Goal: Book appointment/travel/reservation

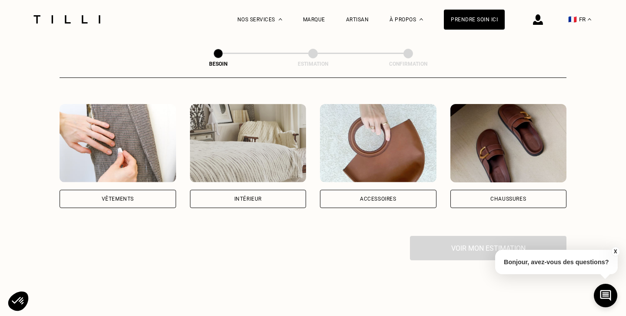
scroll to position [156, 0]
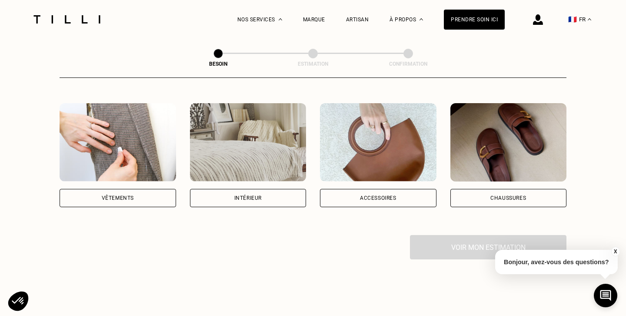
click at [279, 189] on div "Intérieur" at bounding box center [248, 198] width 117 height 18
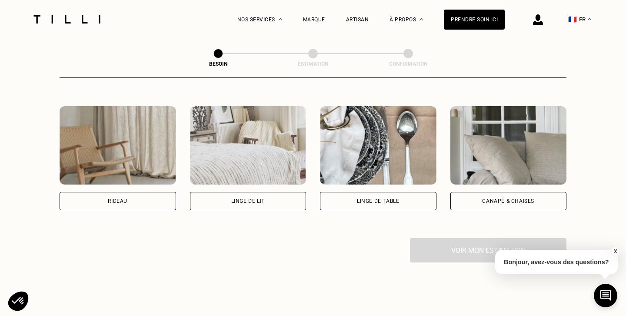
scroll to position [393, 0]
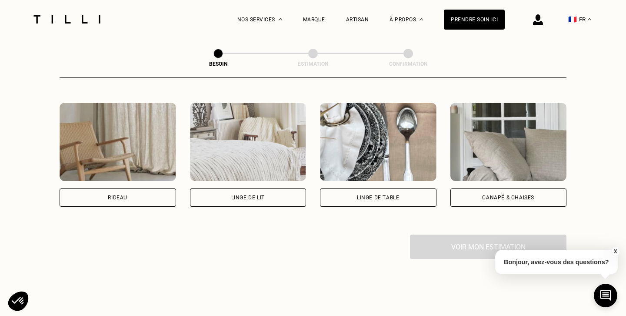
click at [127, 188] on div "Rideau" at bounding box center [118, 197] width 117 height 18
select select "FR"
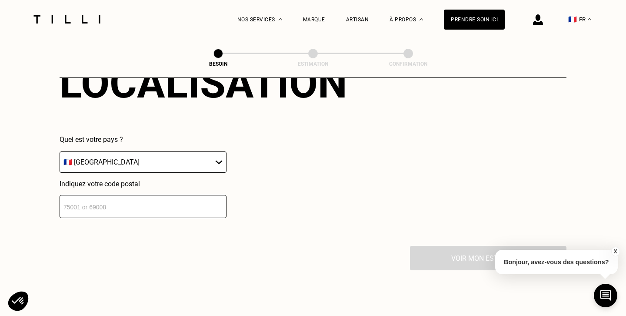
scroll to position [600, 0]
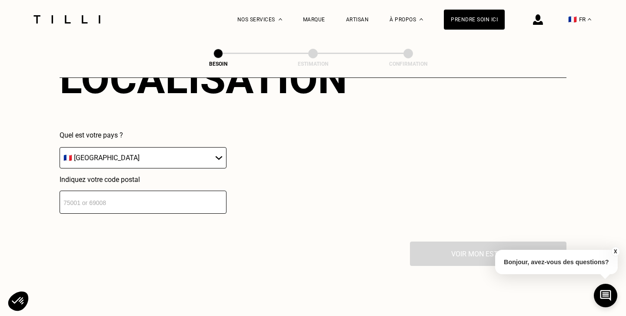
click at [118, 191] on input "number" at bounding box center [143, 201] width 167 height 23
type input "35760"
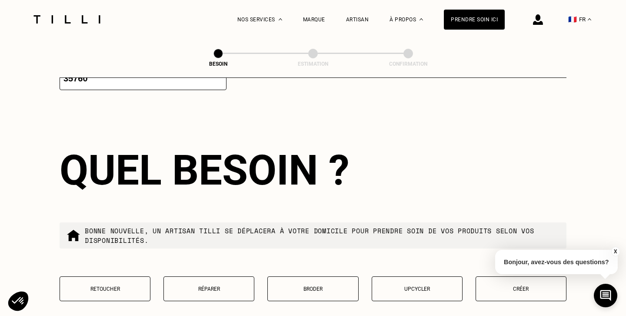
scroll to position [734, 0]
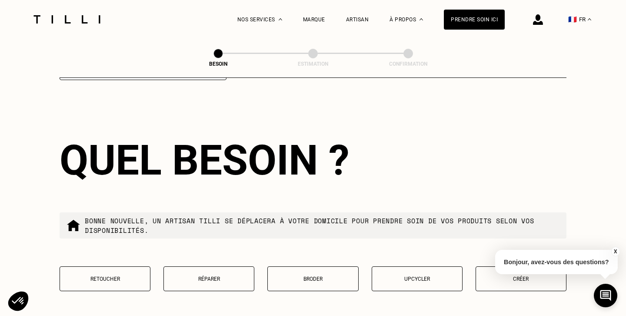
click at [615, 249] on button "X" at bounding box center [615, 252] width 9 height 10
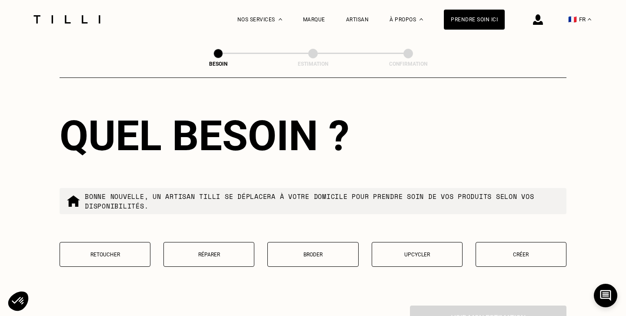
scroll to position [759, 0]
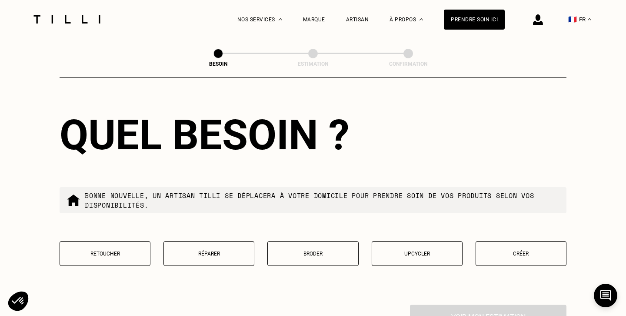
click at [124, 248] on button "Retoucher" at bounding box center [105, 253] width 91 height 25
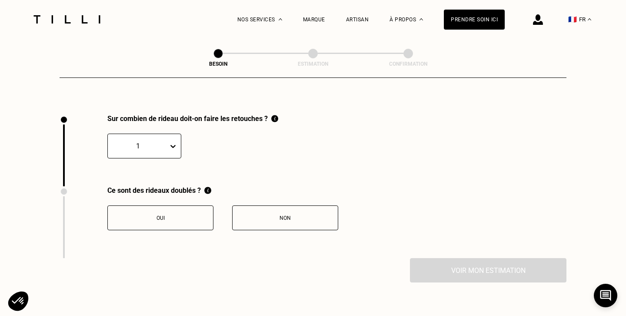
scroll to position [956, 0]
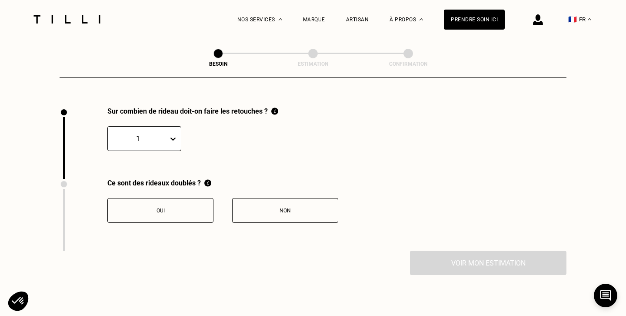
click at [176, 134] on icon at bounding box center [173, 138] width 9 height 9
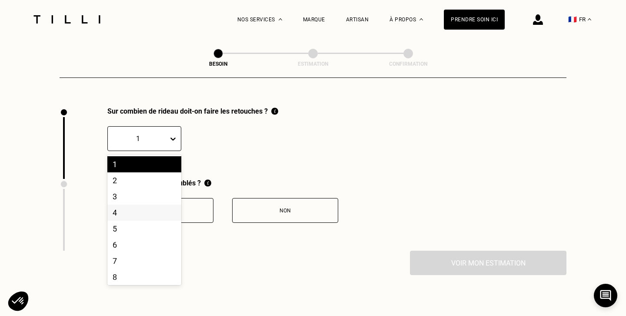
click at [136, 205] on div "4" at bounding box center [144, 212] width 74 height 16
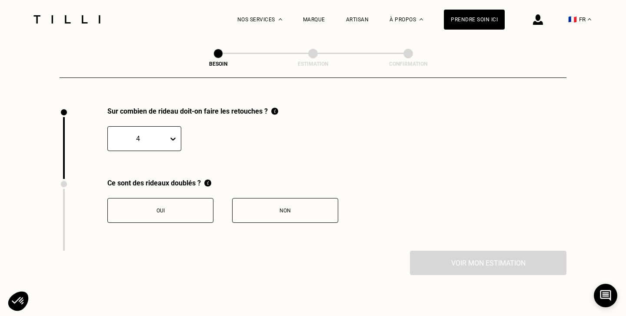
click at [275, 207] on div "Non" at bounding box center [285, 210] width 97 height 6
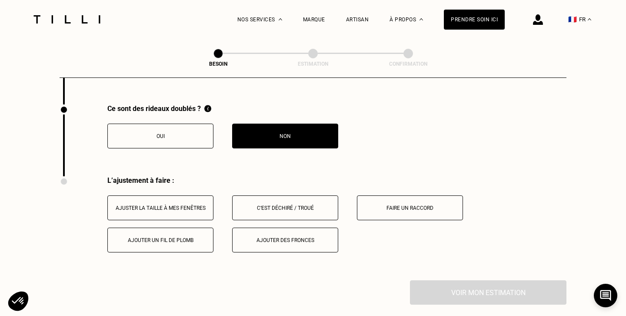
scroll to position [1033, 0]
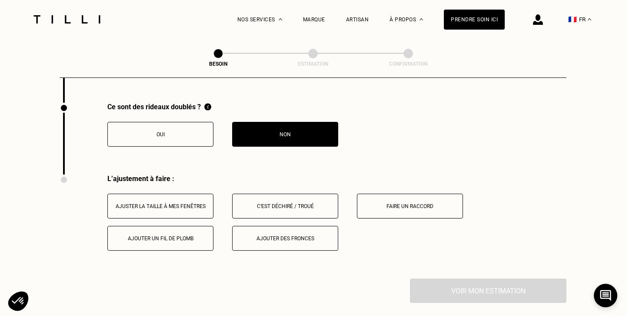
click at [173, 203] on div "Ajuster la taille à mes fenêtres" at bounding box center [160, 206] width 97 height 6
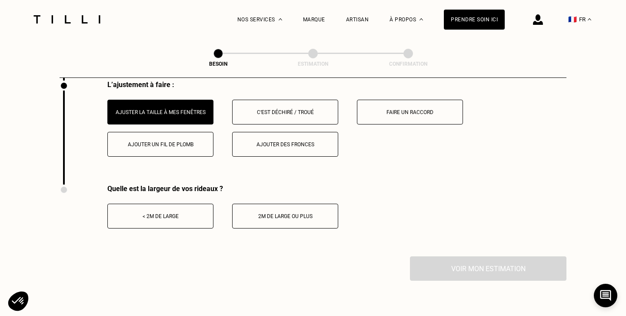
scroll to position [1128, 0]
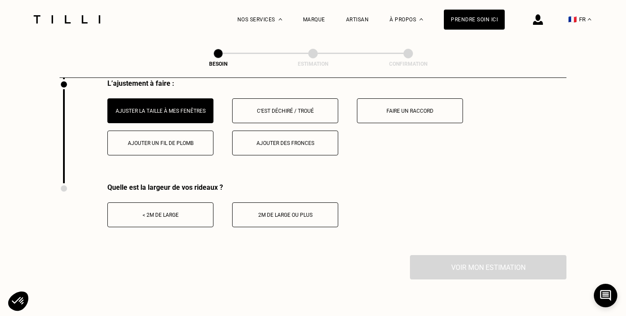
click at [170, 209] on button "< 2m de large" at bounding box center [160, 214] width 106 height 25
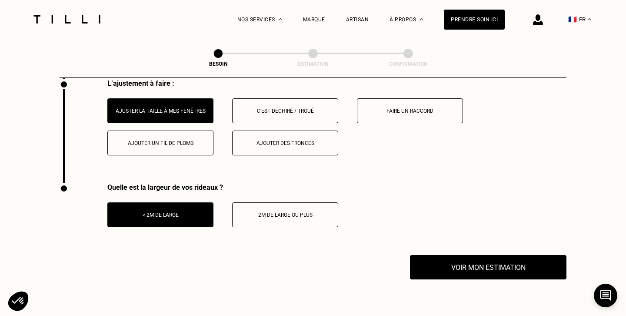
click at [170, 209] on button "< 2m de large" at bounding box center [160, 214] width 106 height 25
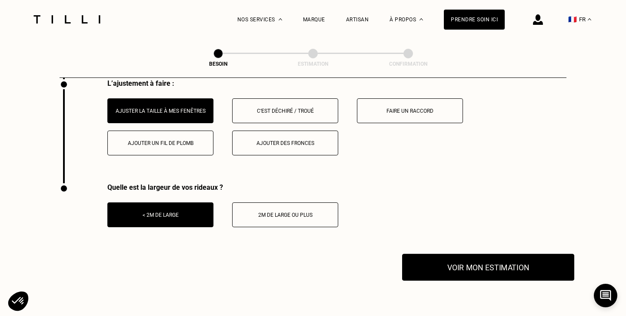
click at [442, 253] on button "Voir mon estimation" at bounding box center [488, 266] width 172 height 27
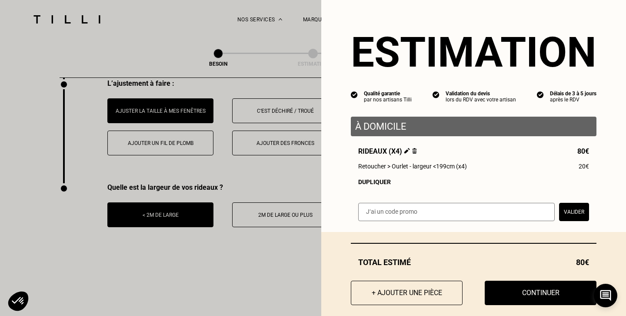
scroll to position [11, 0]
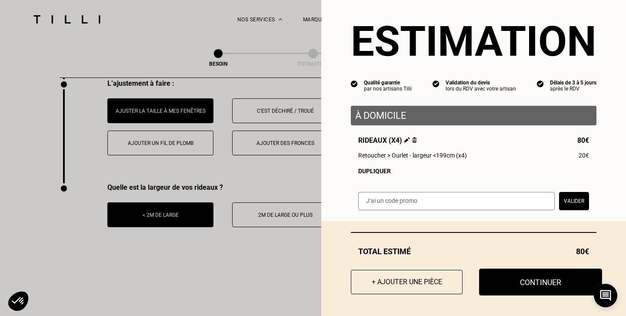
click at [512, 273] on button "Continuer" at bounding box center [540, 281] width 123 height 27
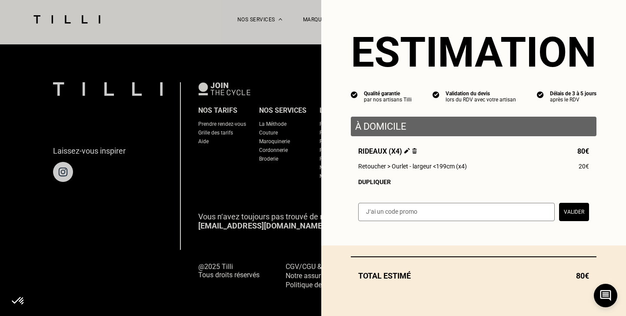
scroll to position [0, 0]
select select "FR"
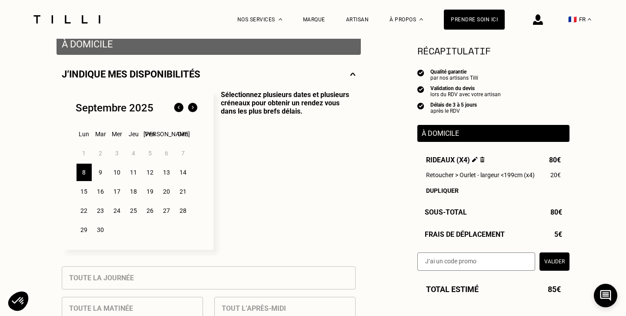
scroll to position [176, 0]
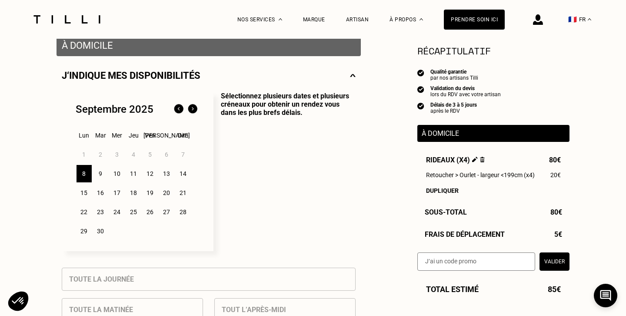
click at [103, 173] on div "9" at bounding box center [100, 173] width 15 height 17
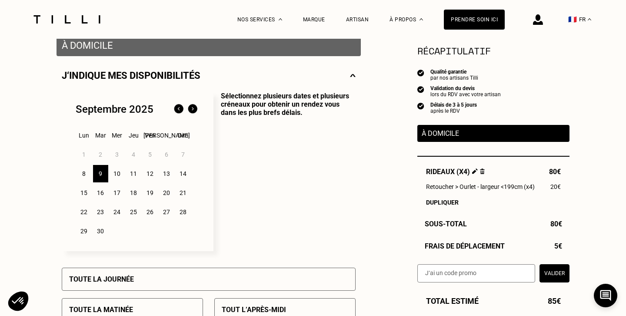
click at [88, 174] on div "8" at bounding box center [84, 173] width 15 height 17
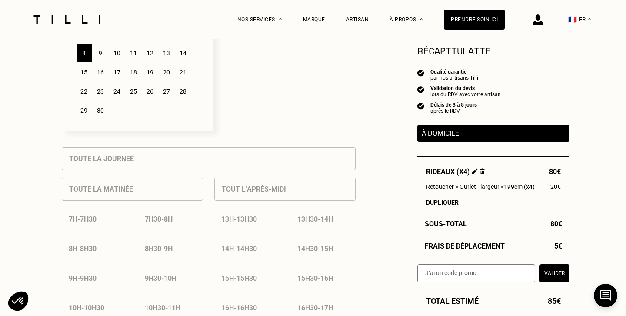
scroll to position [299, 0]
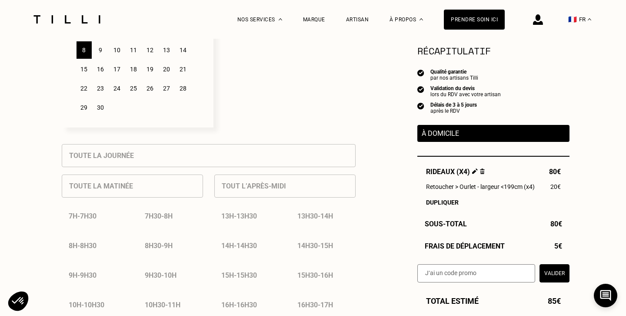
click at [98, 50] on div "9" at bounding box center [100, 49] width 15 height 17
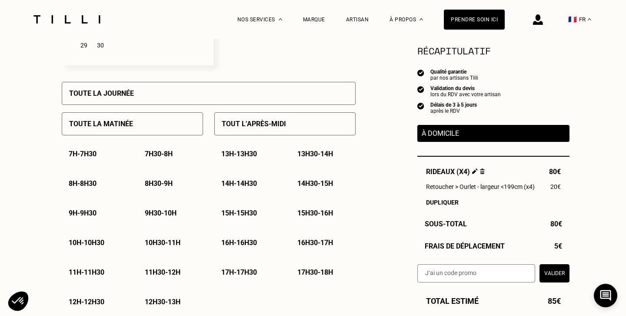
scroll to position [328, 0]
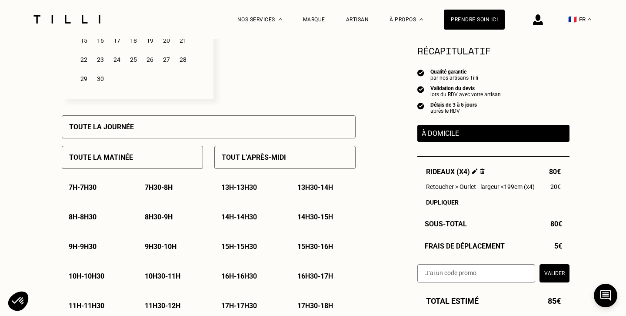
click at [151, 131] on div "Toute la journée" at bounding box center [209, 126] width 294 height 23
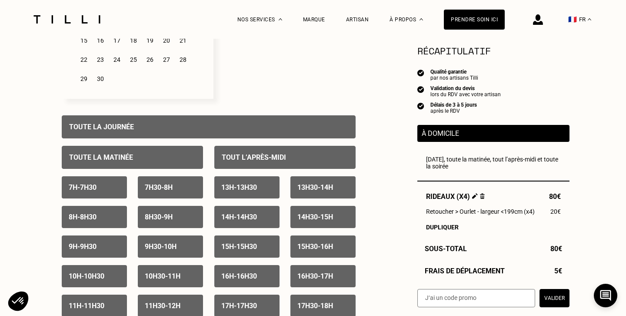
click at [136, 158] on div "Toute la matinée" at bounding box center [132, 157] width 141 height 23
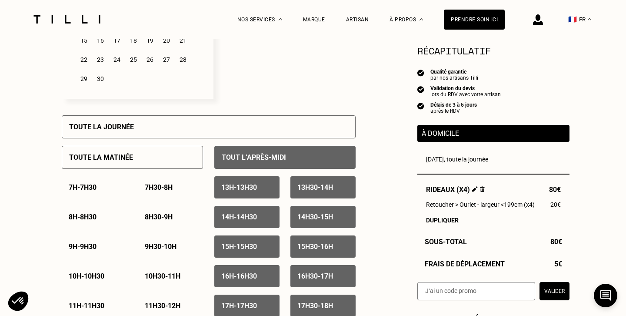
click at [136, 158] on div "Toute la matinée" at bounding box center [132, 157] width 141 height 23
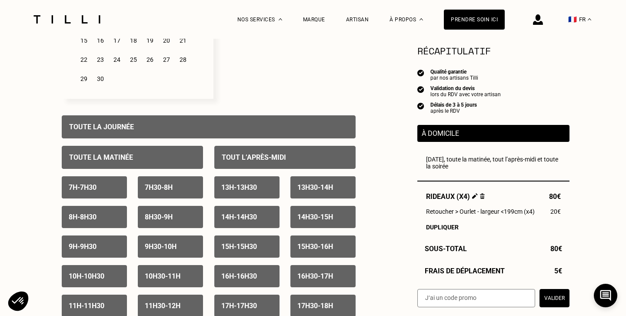
click at [146, 126] on div "Toute la journée" at bounding box center [209, 126] width 294 height 23
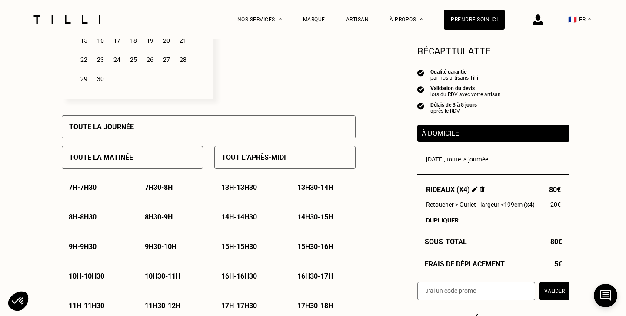
click at [107, 161] on p "Toute la matinée" at bounding box center [101, 157] width 64 height 8
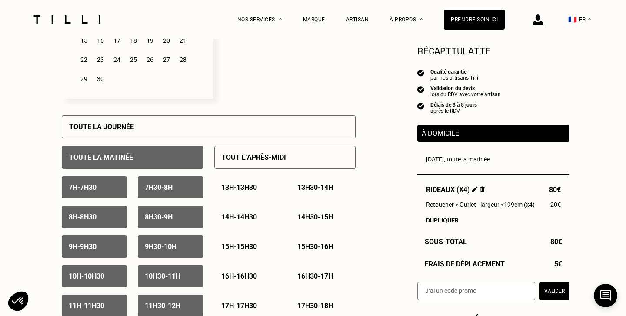
click at [140, 155] on div "Toute la matinée" at bounding box center [132, 157] width 141 height 23
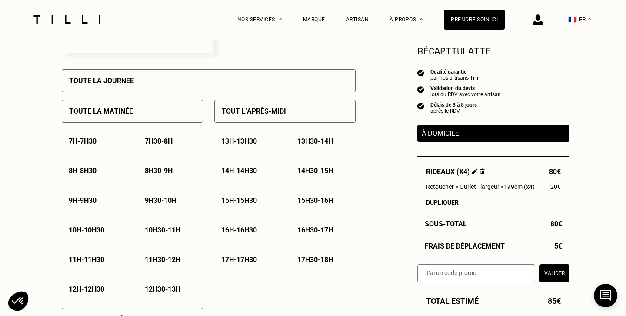
scroll to position [375, 0]
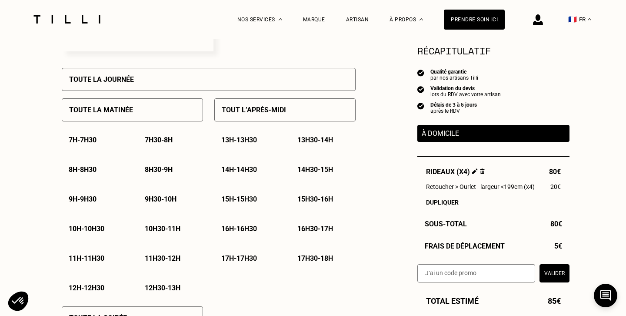
click at [93, 173] on p "8h - 8h30" at bounding box center [83, 169] width 28 height 8
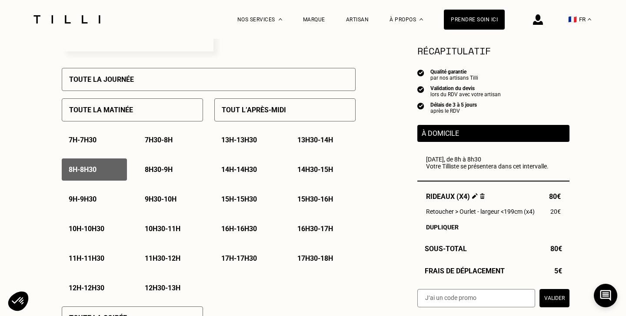
click at [92, 197] on p "9h - 9h30" at bounding box center [83, 199] width 28 height 8
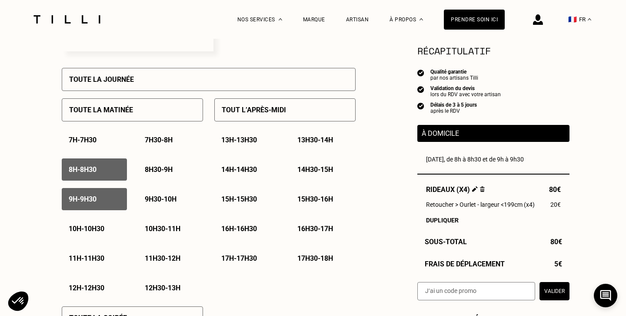
click at [95, 228] on p "10h - 10h30" at bounding box center [87, 228] width 36 height 8
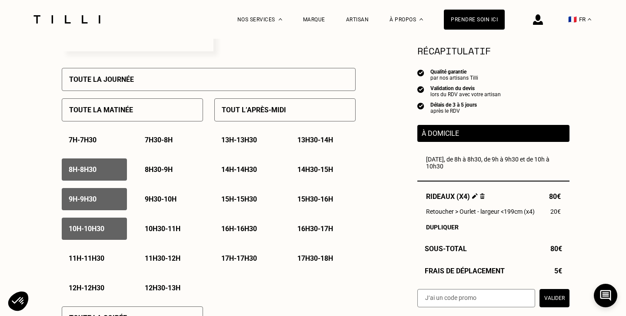
click at [93, 255] on p "11h - 11h30" at bounding box center [87, 258] width 36 height 8
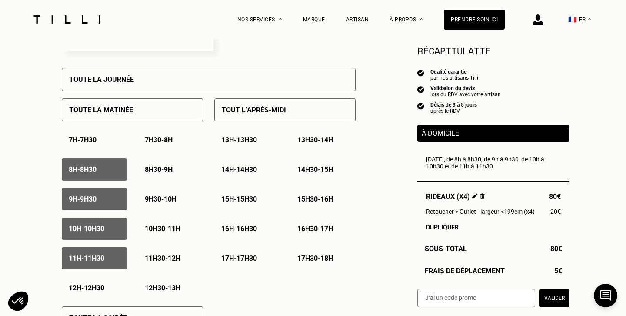
click at [166, 169] on p "8h30 - 9h" at bounding box center [159, 169] width 28 height 8
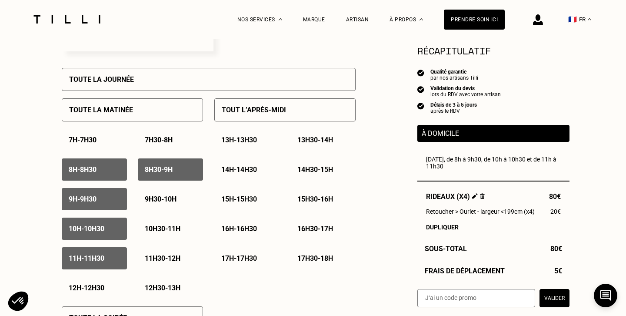
click at [163, 198] on p "9h30 - 10h" at bounding box center [161, 199] width 32 height 8
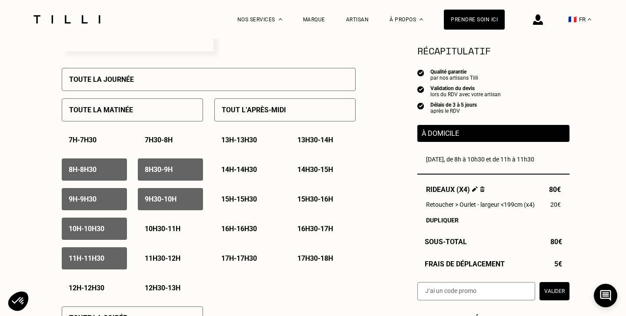
click at [163, 220] on div "10h30 - 11h" at bounding box center [170, 228] width 65 height 22
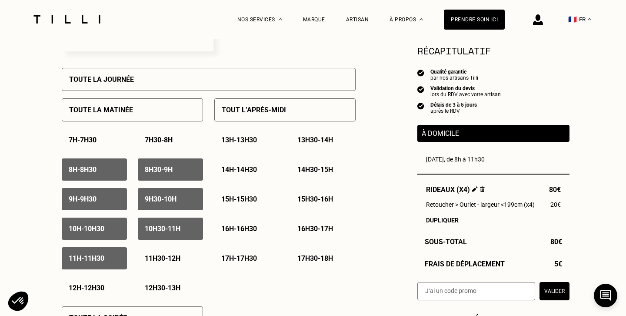
click at [166, 253] on div "11h30 - 12h" at bounding box center [170, 258] width 65 height 22
click at [110, 290] on div "12h - 12h30" at bounding box center [94, 288] width 65 height 22
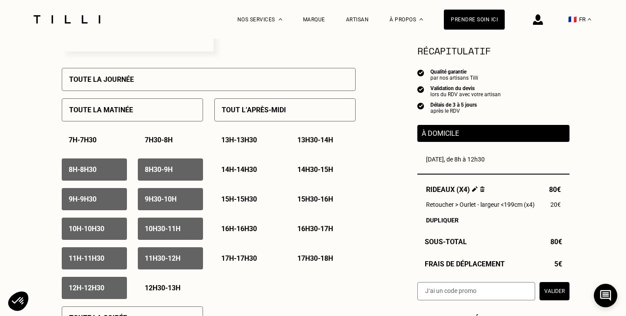
click at [162, 283] on div "12h30 - 13h" at bounding box center [170, 288] width 65 height 22
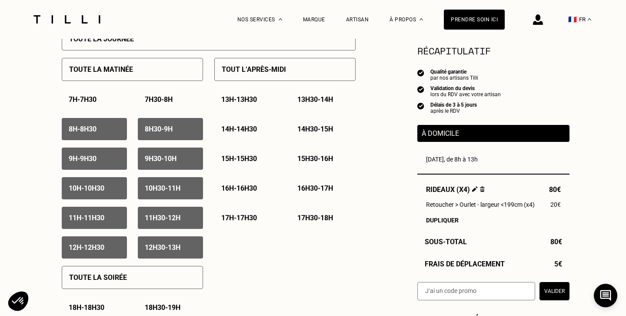
scroll to position [413, 0]
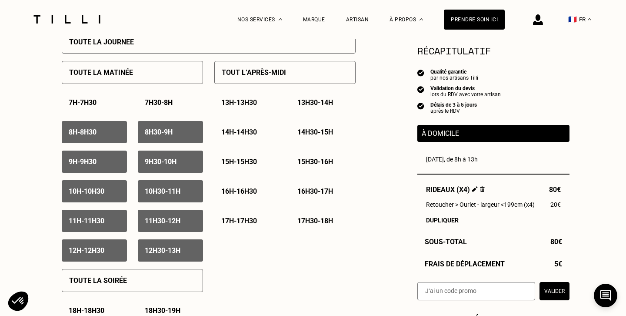
click at [241, 103] on p "13h - 13h30" at bounding box center [239, 102] width 36 height 8
click at [307, 103] on p "13h30 - 14h" at bounding box center [315, 102] width 36 height 8
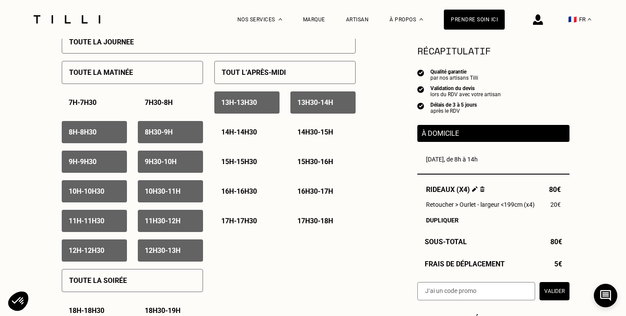
click at [240, 132] on p "14h - 14h30" at bounding box center [239, 132] width 36 height 8
click at [321, 132] on p "14h30 - 15h" at bounding box center [315, 132] width 36 height 8
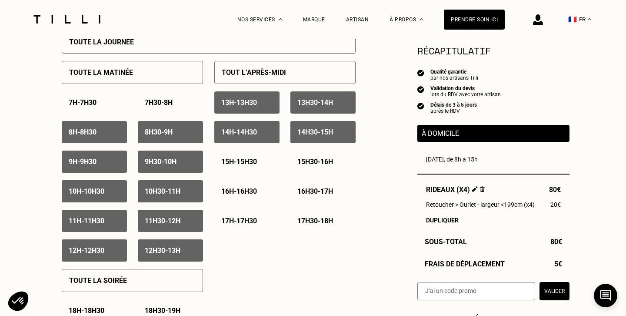
click at [244, 160] on p "15h - 15h30" at bounding box center [239, 161] width 36 height 8
click at [307, 165] on p "15h30 - 16h" at bounding box center [315, 161] width 36 height 8
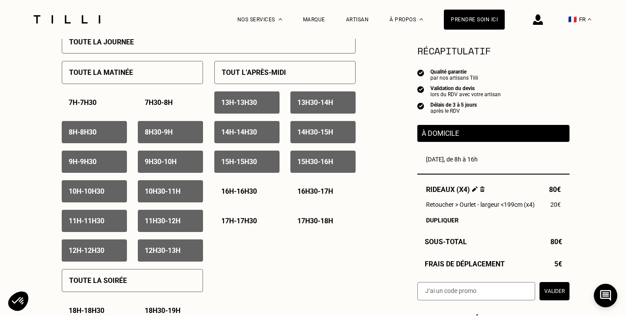
click at [240, 193] on p "16h - 16h30" at bounding box center [239, 191] width 36 height 8
click at [319, 190] on p "16h30 - 17h" at bounding box center [315, 191] width 36 height 8
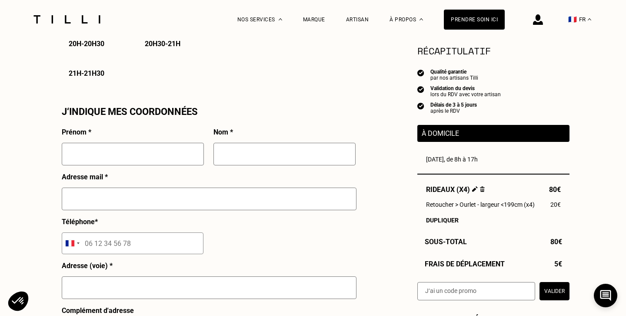
scroll to position [743, 0]
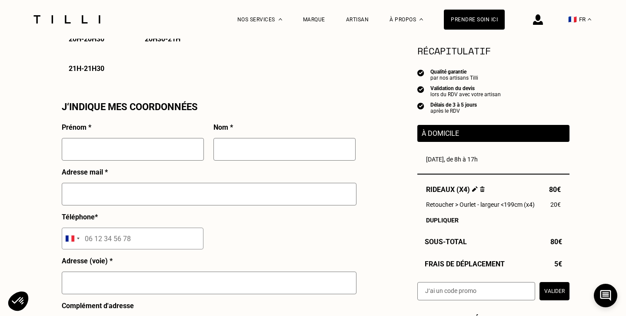
click at [153, 153] on input "text" at bounding box center [133, 149] width 142 height 23
type input "[PERSON_NAME]"
type input "[PERSON_NAME][EMAIL_ADDRESS][DOMAIN_NAME]"
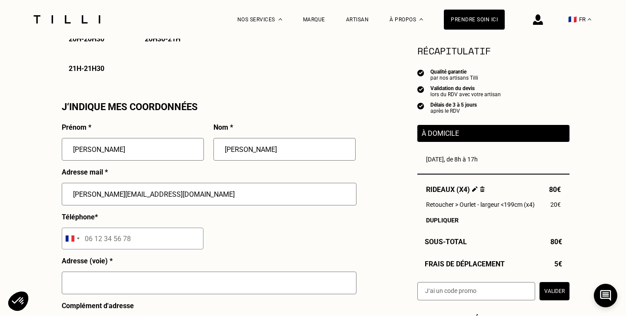
type input "06 16 27 43 14"
type input "[STREET_ADDRESS][PERSON_NAME]"
type input "Saint gregoire"
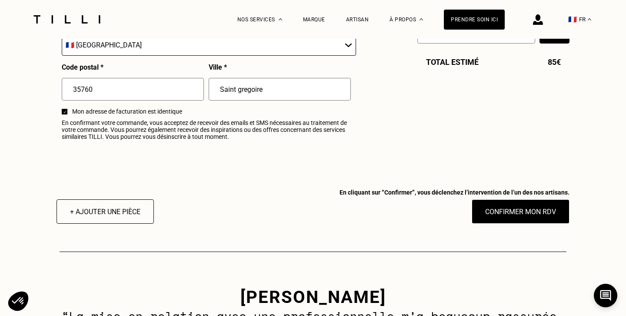
scroll to position [1087, 0]
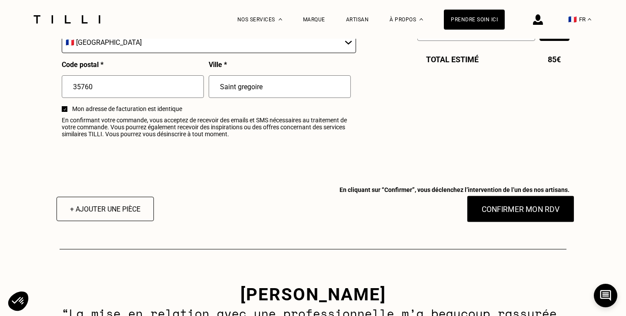
click at [512, 213] on button "Confirmer mon RDV" at bounding box center [521, 208] width 108 height 27
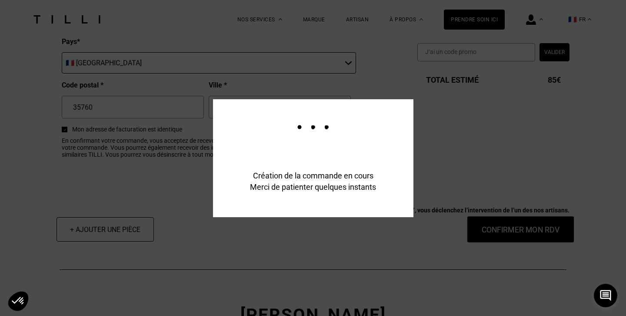
scroll to position [1108, 0]
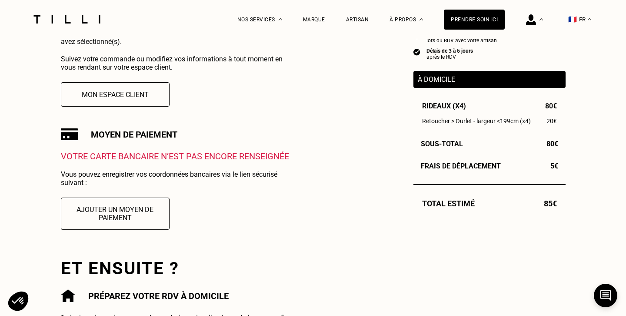
scroll to position [222, 0]
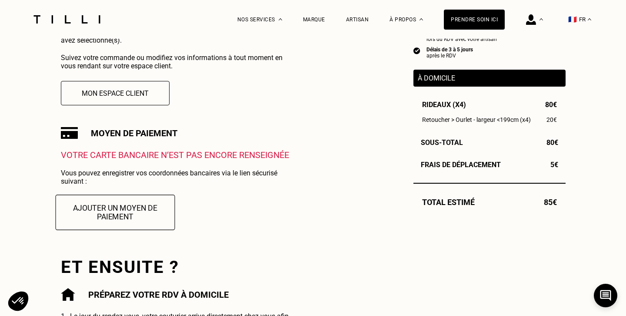
click at [117, 213] on button "Ajouter un moyen de paiement" at bounding box center [115, 211] width 120 height 35
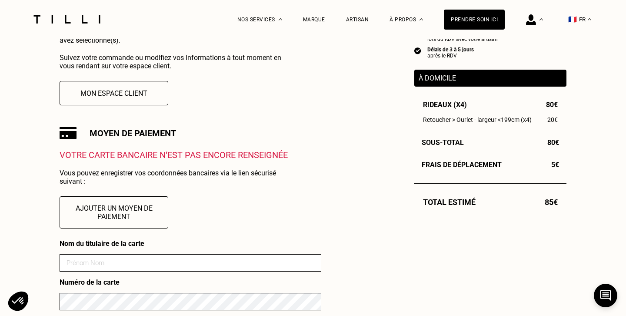
click at [108, 267] on input at bounding box center [191, 262] width 262 height 17
click at [213, 210] on div "Votre carte bancaire n‘est pas encore renseignée Vous pouvez enregistrer vos co…" at bounding box center [191, 278] width 262 height 256
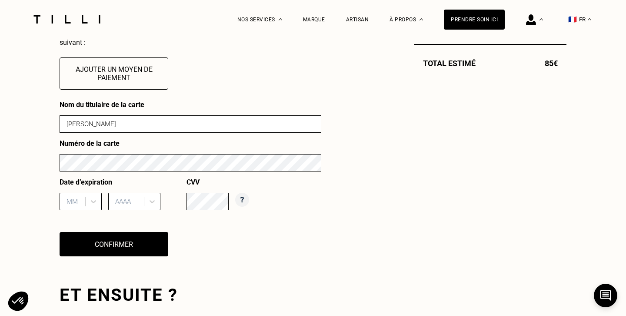
scroll to position [361, 0]
click at [139, 122] on input "[PERSON_NAME]" at bounding box center [191, 123] width 262 height 17
type input "[PERSON_NAME]"
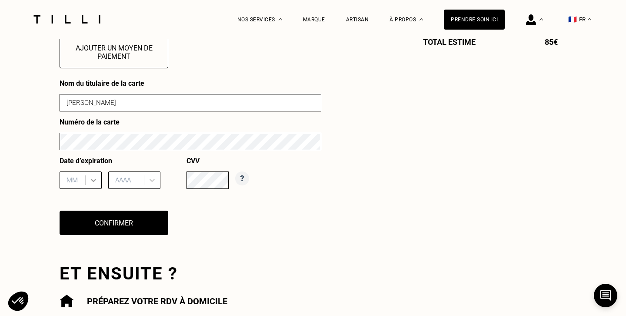
click at [90, 189] on div "MM" at bounding box center [81, 179] width 42 height 17
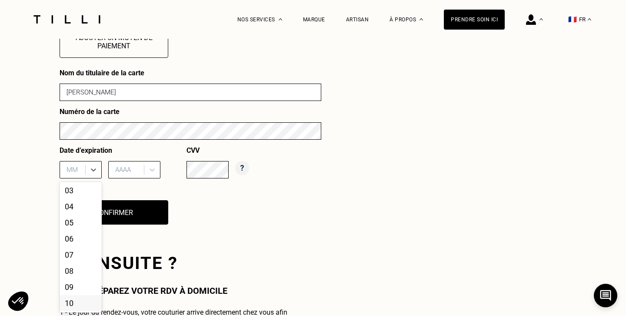
scroll to position [66, 0]
click at [74, 300] on div "12" at bounding box center [81, 302] width 42 height 16
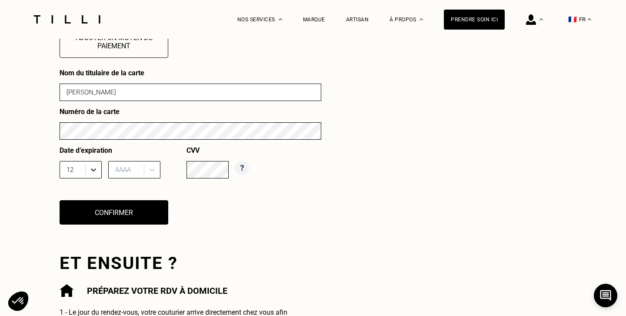
click at [97, 169] on icon at bounding box center [93, 169] width 9 height 9
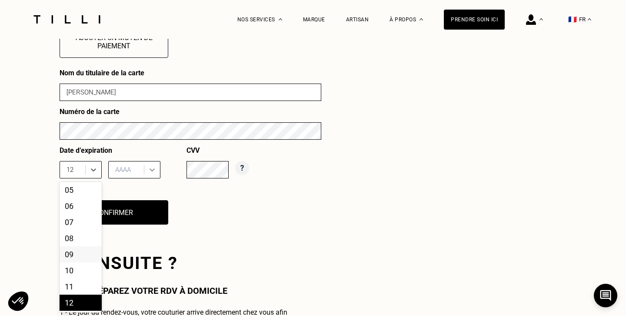
click at [145, 172] on div at bounding box center [152, 170] width 16 height 16
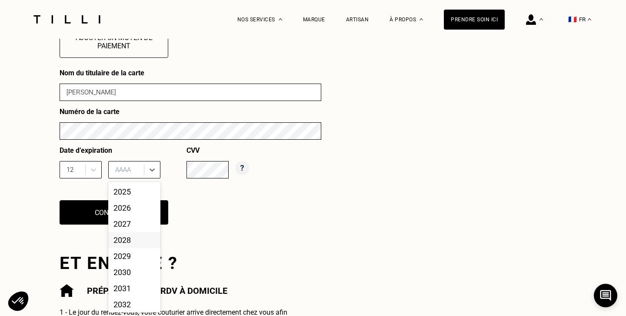
click at [134, 243] on div "2028" at bounding box center [134, 240] width 52 height 16
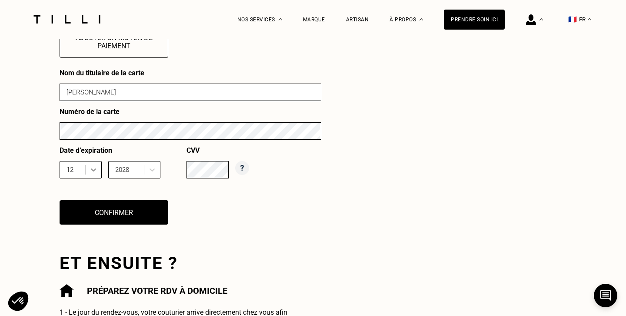
click at [97, 169] on icon at bounding box center [93, 169] width 9 height 9
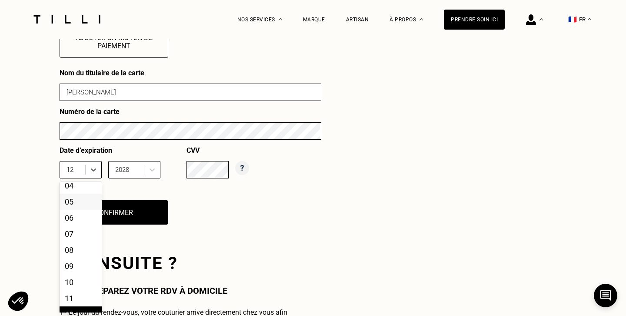
scroll to position [53, 0]
click at [78, 190] on div "04" at bounding box center [81, 186] width 42 height 16
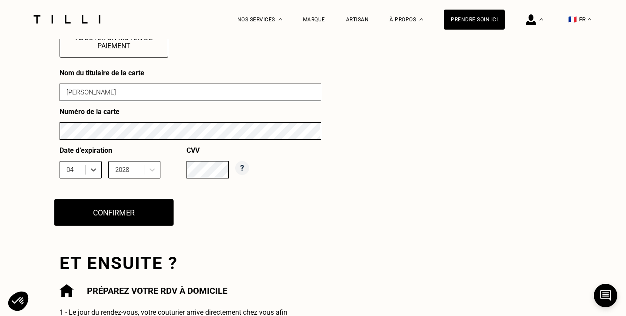
click at [87, 206] on button "Confirmer" at bounding box center [114, 212] width 120 height 27
